Goal: Find specific page/section: Find specific page/section

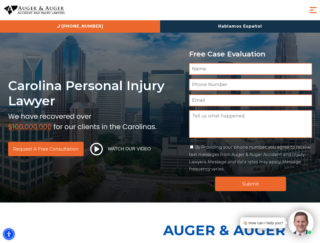
click at [9, 234] on img "Accessibility Menu" at bounding box center [8, 233] width 11 height 11
